Goal: Task Accomplishment & Management: Manage account settings

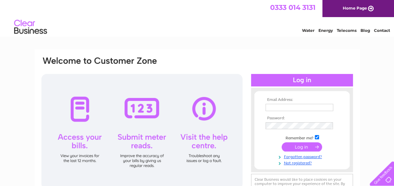
type input "christine.beautybar@gmail.com"
click at [299, 147] on input "submit" at bounding box center [302, 146] width 40 height 9
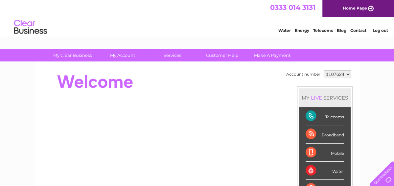
click at [340, 76] on select "1107624 1127676" at bounding box center [337, 74] width 27 height 8
select select "1127676"
click at [324, 70] on select "1107624 1127676" at bounding box center [337, 74] width 27 height 8
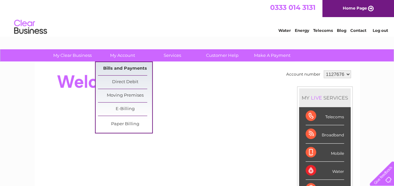
click at [130, 69] on link "Bills and Payments" at bounding box center [125, 68] width 54 height 13
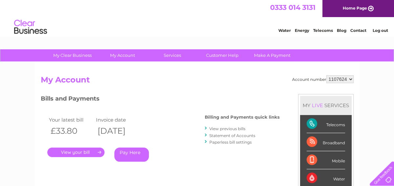
click at [348, 80] on select "1107624 1127676" at bounding box center [340, 79] width 27 height 8
select select "1127676"
click at [327, 75] on select "1107624 1127676" at bounding box center [340, 79] width 27 height 8
click at [228, 129] on link "View previous bills" at bounding box center [228, 128] width 36 height 5
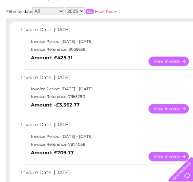
scroll to position [97, 0]
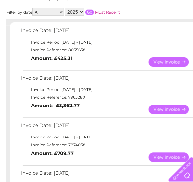
click at [166, 59] on link "View" at bounding box center [173, 62] width 48 height 10
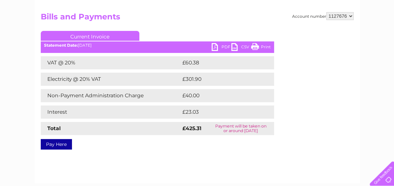
scroll to position [63, 0]
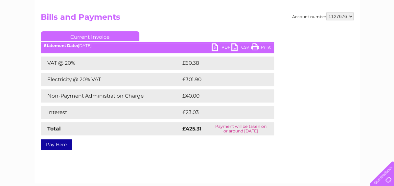
click at [193, 48] on link "PDF" at bounding box center [222, 48] width 20 height 10
